Goal: Task Accomplishment & Management: Manage account settings

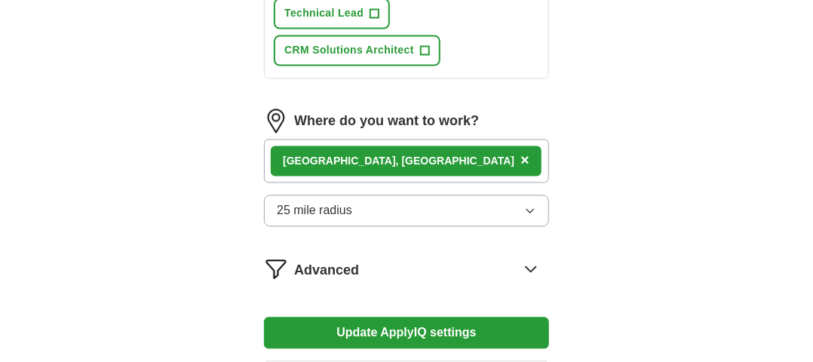
scroll to position [1010, 0]
click at [520, 152] on span "×" at bounding box center [524, 160] width 9 height 17
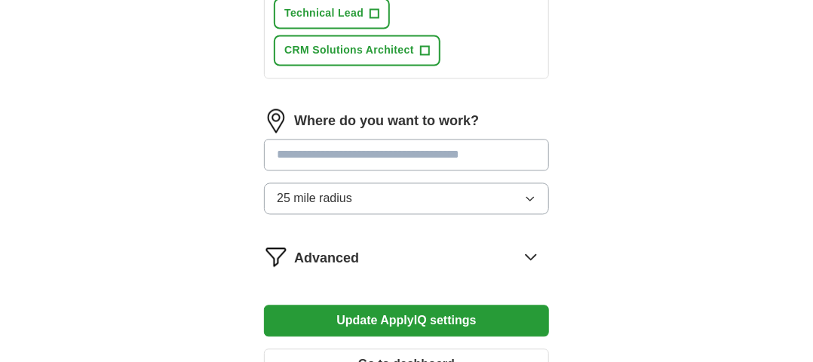
click at [424, 143] on input "text" at bounding box center [406, 155] width 285 height 32
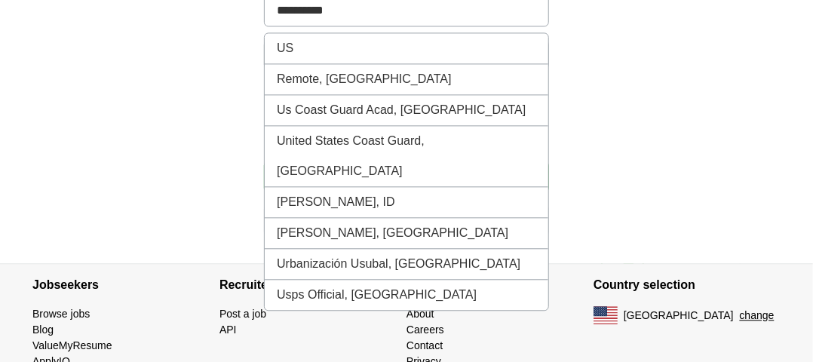
scroll to position [1145, 0]
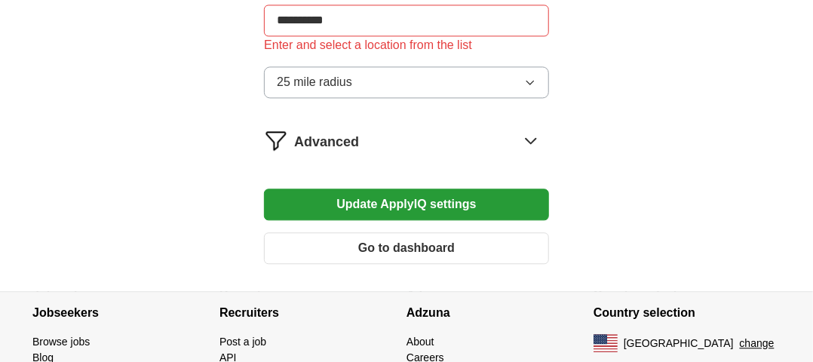
click at [311, 189] on button "Update ApplyIQ settings" at bounding box center [406, 205] width 285 height 32
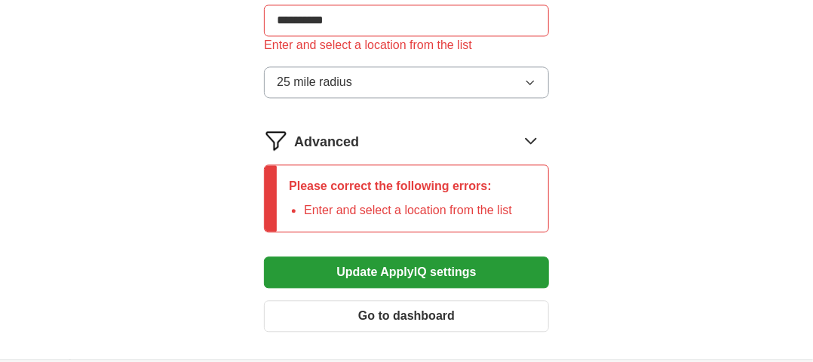
click at [290, 256] on button "Update ApplyIQ settings" at bounding box center [406, 272] width 285 height 32
click at [301, 132] on span "Advanced" at bounding box center [326, 142] width 65 height 20
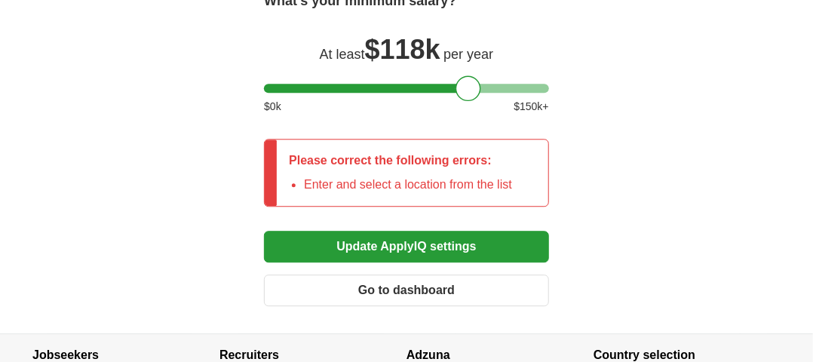
scroll to position [1330, 0]
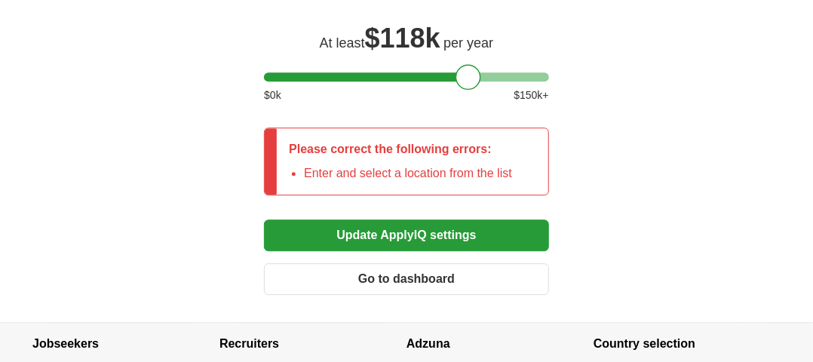
click at [299, 236] on button "Update ApplyIQ settings" at bounding box center [406, 235] width 285 height 32
click at [293, 222] on button "Update ApplyIQ settings" at bounding box center [406, 235] width 285 height 32
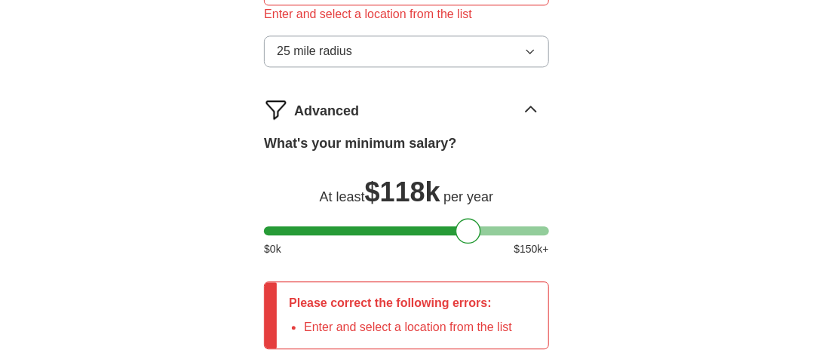
scroll to position [1179, 0]
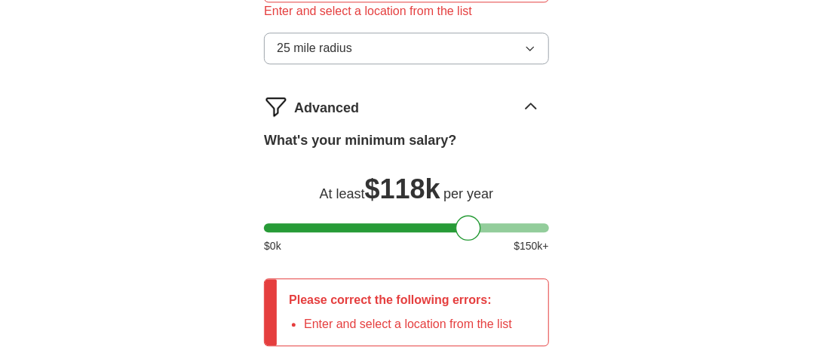
click at [307, 315] on li "Enter and select a location from the list" at bounding box center [408, 324] width 208 height 18
click at [304, 302] on div "Please correct the following errors: Enter and select a location from the list" at bounding box center [400, 312] width 247 height 66
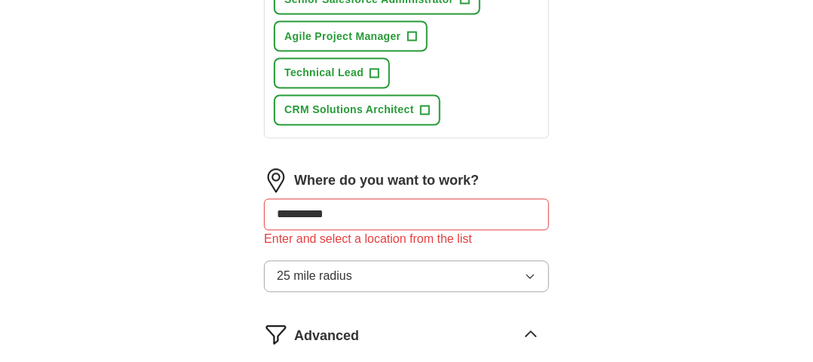
scroll to position [950, 0]
click at [315, 207] on input "**********" at bounding box center [406, 216] width 285 height 32
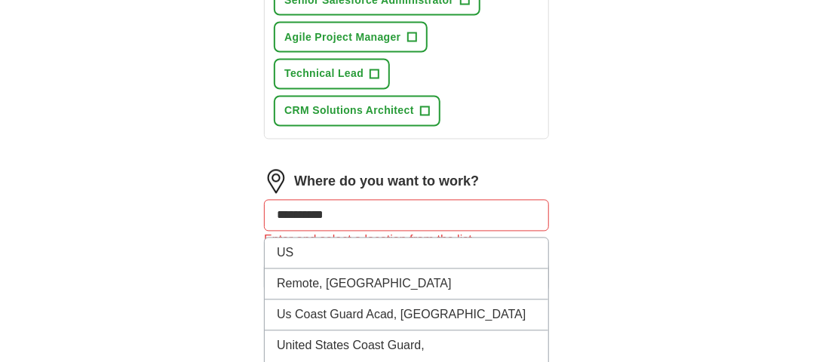
click at [357, 216] on input "**********" at bounding box center [406, 216] width 285 height 32
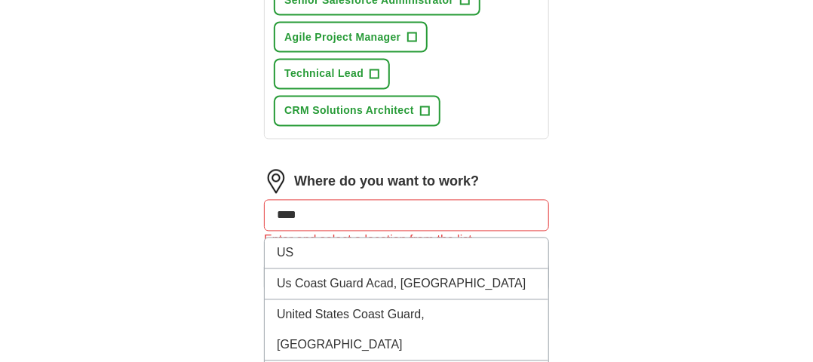
type input "***"
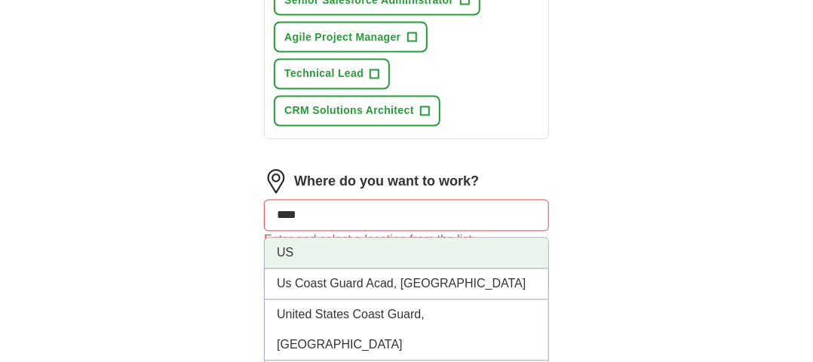
click at [339, 238] on li "US" at bounding box center [407, 253] width 284 height 31
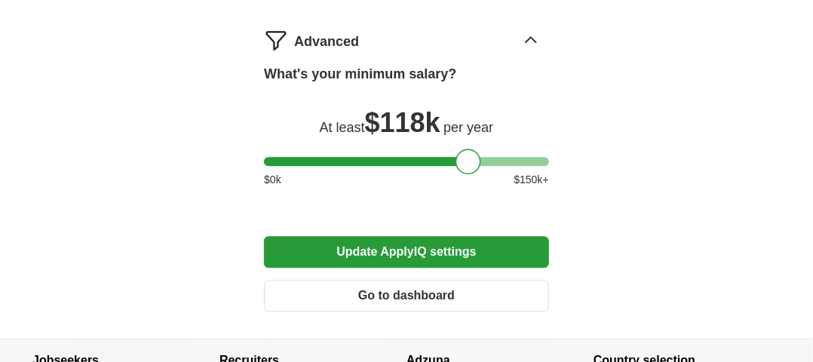
scroll to position [1258, 0]
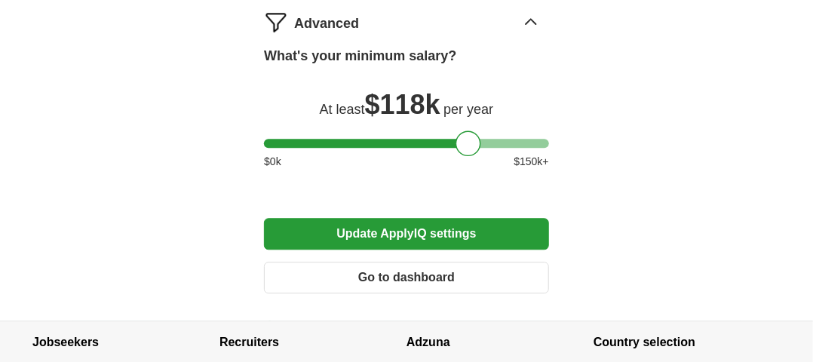
click at [287, 228] on button "Update ApplyIQ settings" at bounding box center [406, 234] width 285 height 32
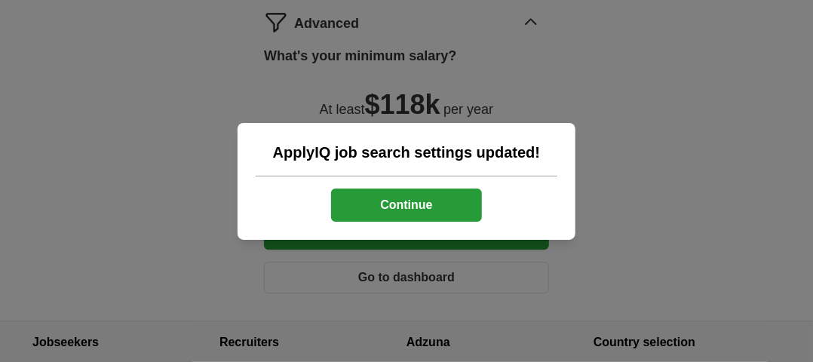
click at [208, 259] on div "ApplyIQ job search settings updated! Continue" at bounding box center [406, 181] width 813 height 362
click at [358, 197] on button "Continue" at bounding box center [406, 205] width 151 height 33
